Goal: Task Accomplishment & Management: Use online tool/utility

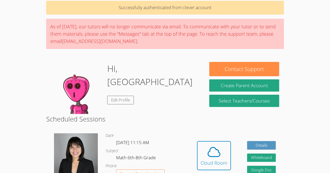
scroll to position [25, 0]
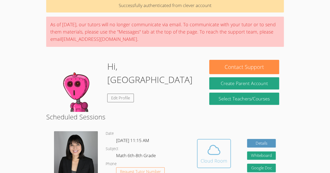
click at [229, 167] on button "Cloud Room" at bounding box center [214, 153] width 34 height 29
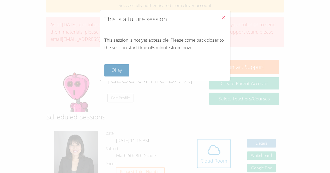
click at [113, 71] on button "Okay" at bounding box center [116, 70] width 25 height 12
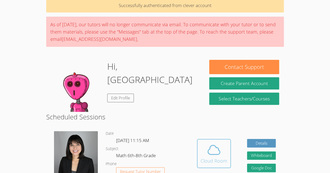
click at [211, 149] on icon at bounding box center [214, 150] width 15 height 15
click at [215, 151] on icon at bounding box center [214, 150] width 15 height 15
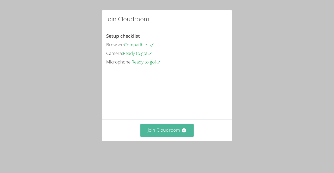
click at [172, 137] on button "Join Cloudroom" at bounding box center [166, 130] width 53 height 13
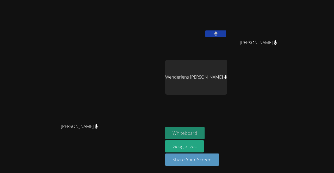
click at [204, 132] on button "Whiteboard" at bounding box center [184, 133] width 39 height 12
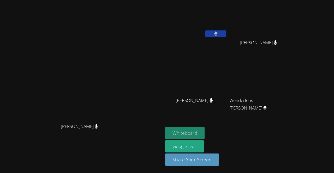
click at [204, 137] on button "Whiteboard" at bounding box center [184, 133] width 39 height 12
click at [226, 33] on button at bounding box center [215, 34] width 21 height 7
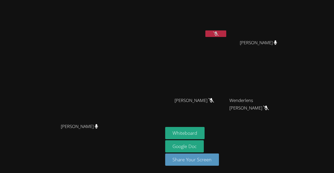
click at [219, 33] on icon at bounding box center [215, 34] width 5 height 4
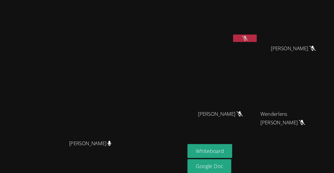
click at [210, 31] on button at bounding box center [215, 34] width 21 height 7
click at [213, 32] on icon at bounding box center [215, 34] width 5 height 4
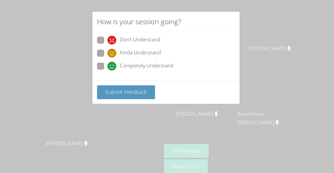
click at [115, 62] on span at bounding box center [115, 62] width 0 height 0
click at [115, 57] on input "Completely Understand" at bounding box center [117, 57] width 4 height 4
radio input "true"
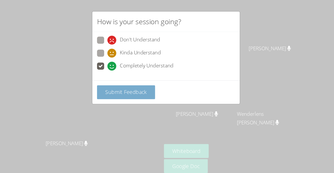
click at [121, 82] on span "Submit Feedback" at bounding box center [131, 81] width 37 height 6
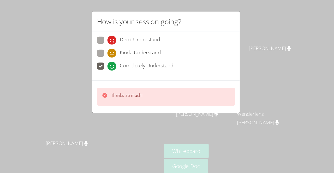
click at [123, 89] on div "Thanks so much!" at bounding box center [167, 85] width 122 height 16
click at [144, 83] on p "Thanks so much!" at bounding box center [132, 84] width 27 height 5
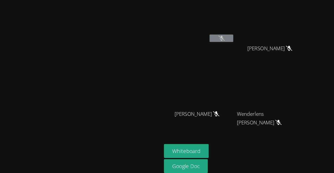
click at [227, 29] on video at bounding box center [196, 19] width 62 height 35
click at [227, 30] on video at bounding box center [196, 19] width 62 height 35
click at [226, 37] on button at bounding box center [215, 34] width 21 height 7
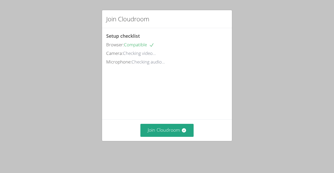
click at [181, 131] on div "Join Cloudroom" at bounding box center [167, 130] width 130 height 21
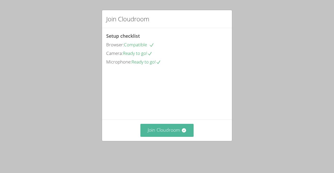
click at [163, 137] on button "Join Cloudroom" at bounding box center [166, 130] width 53 height 13
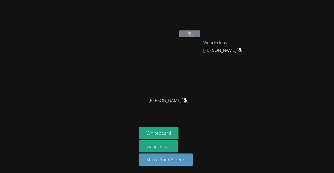
click at [194, 33] on button at bounding box center [189, 34] width 21 height 7
click at [182, 40] on div "Kerlancia Baptiste" at bounding box center [170, 30] width 62 height 56
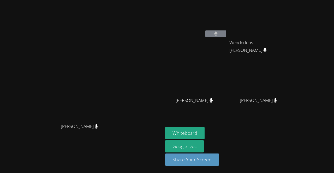
click at [121, 96] on video at bounding box center [82, 76] width 78 height 89
click at [121, 48] on video at bounding box center [82, 76] width 78 height 89
click at [43, 121] on video at bounding box center [82, 76] width 78 height 89
click at [204, 134] on button "Whiteboard" at bounding box center [184, 133] width 39 height 12
